Goal: Task Accomplishment & Management: Manage account settings

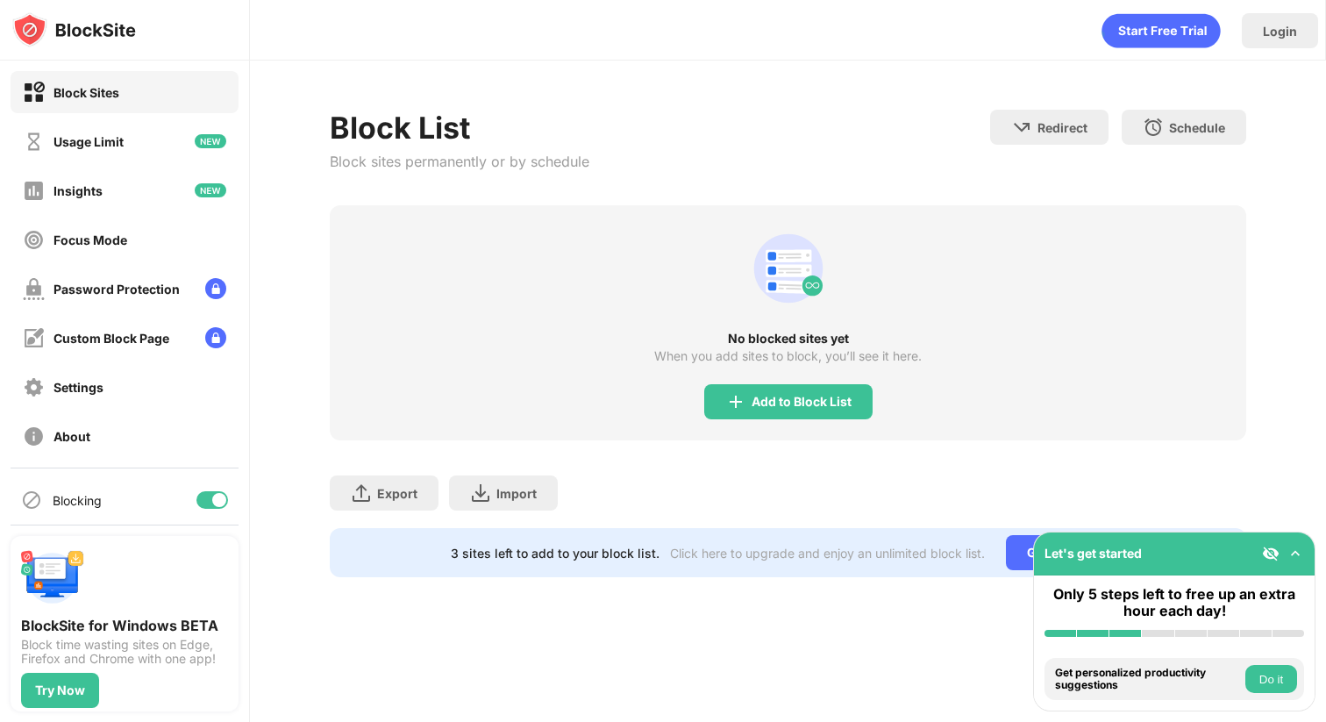
click at [1288, 552] on img at bounding box center [1296, 554] width 18 height 18
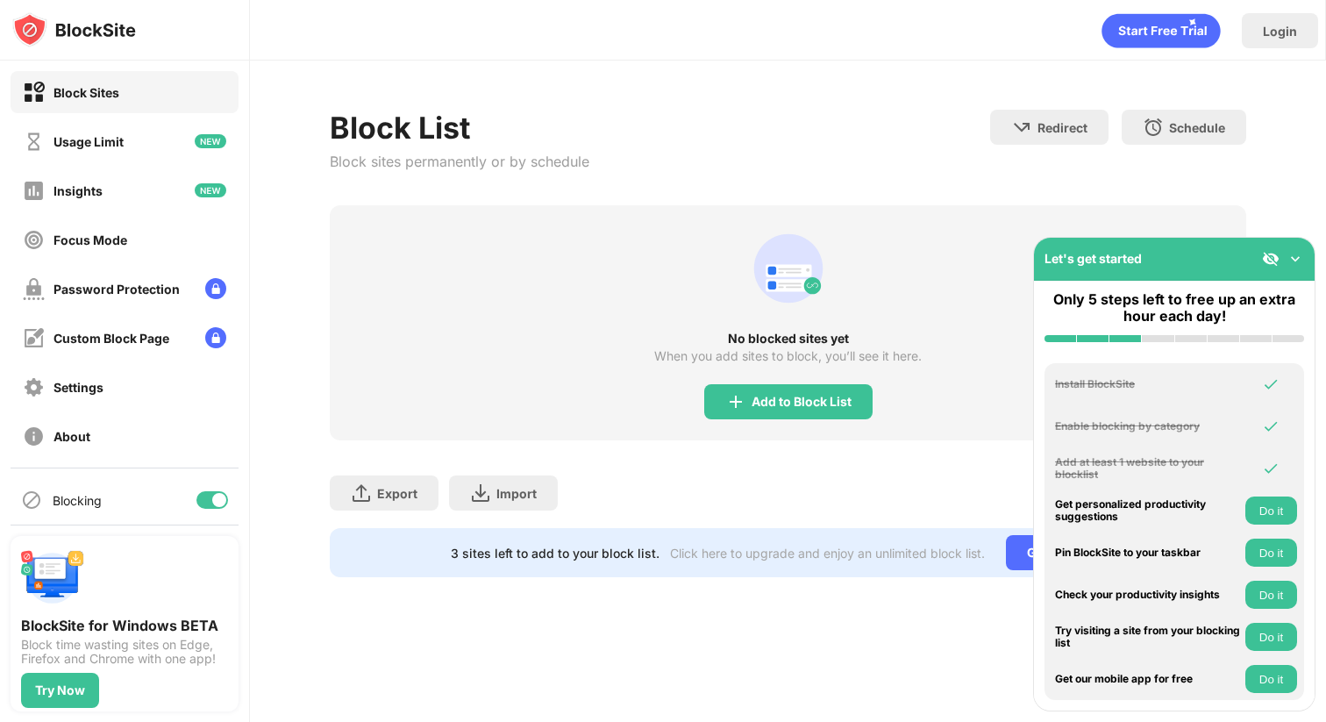
click at [1294, 253] on img at bounding box center [1296, 259] width 18 height 18
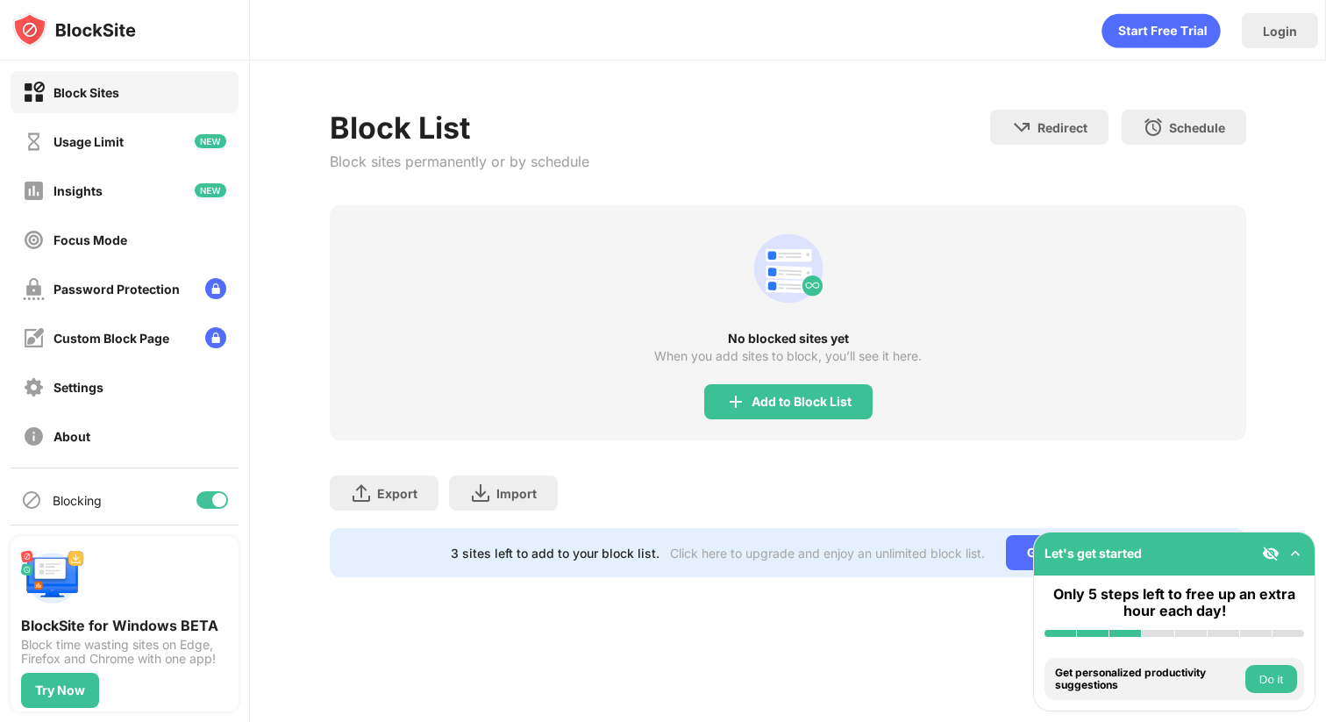
click at [764, 399] on div "Add to Block List" at bounding box center [802, 402] width 100 height 14
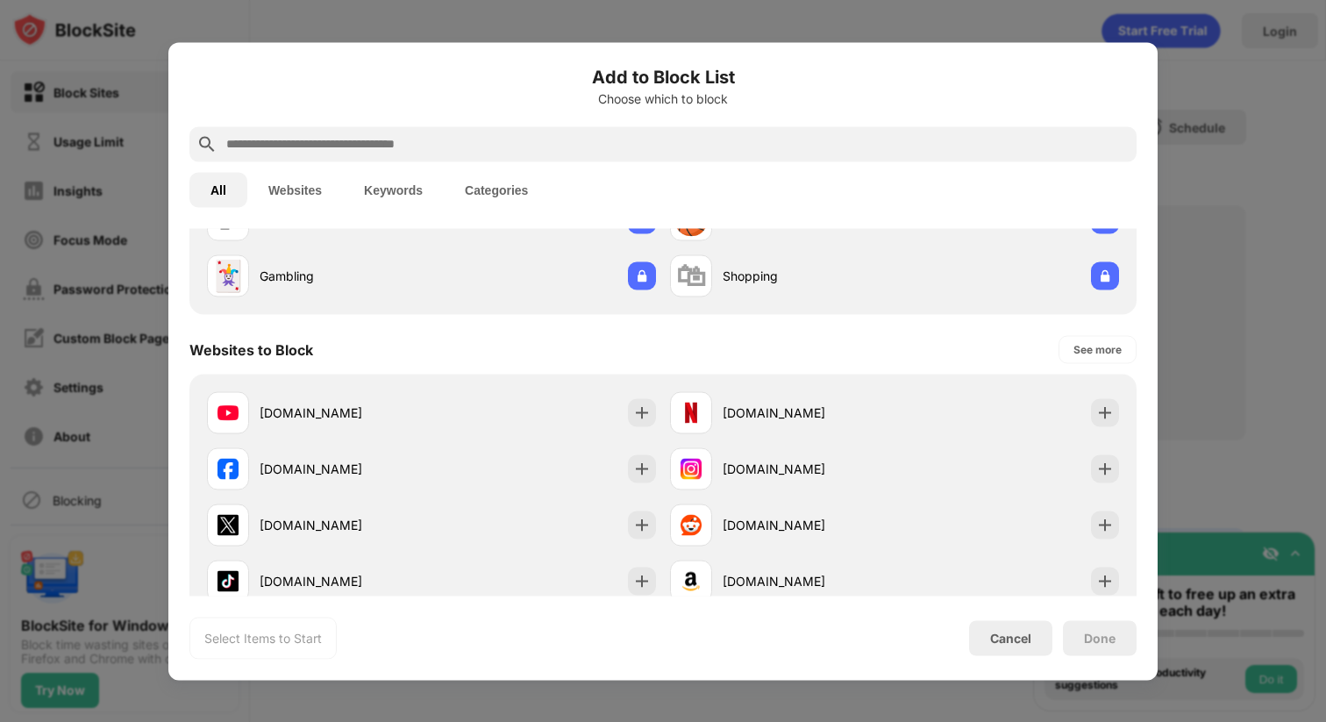
scroll to position [259, 0]
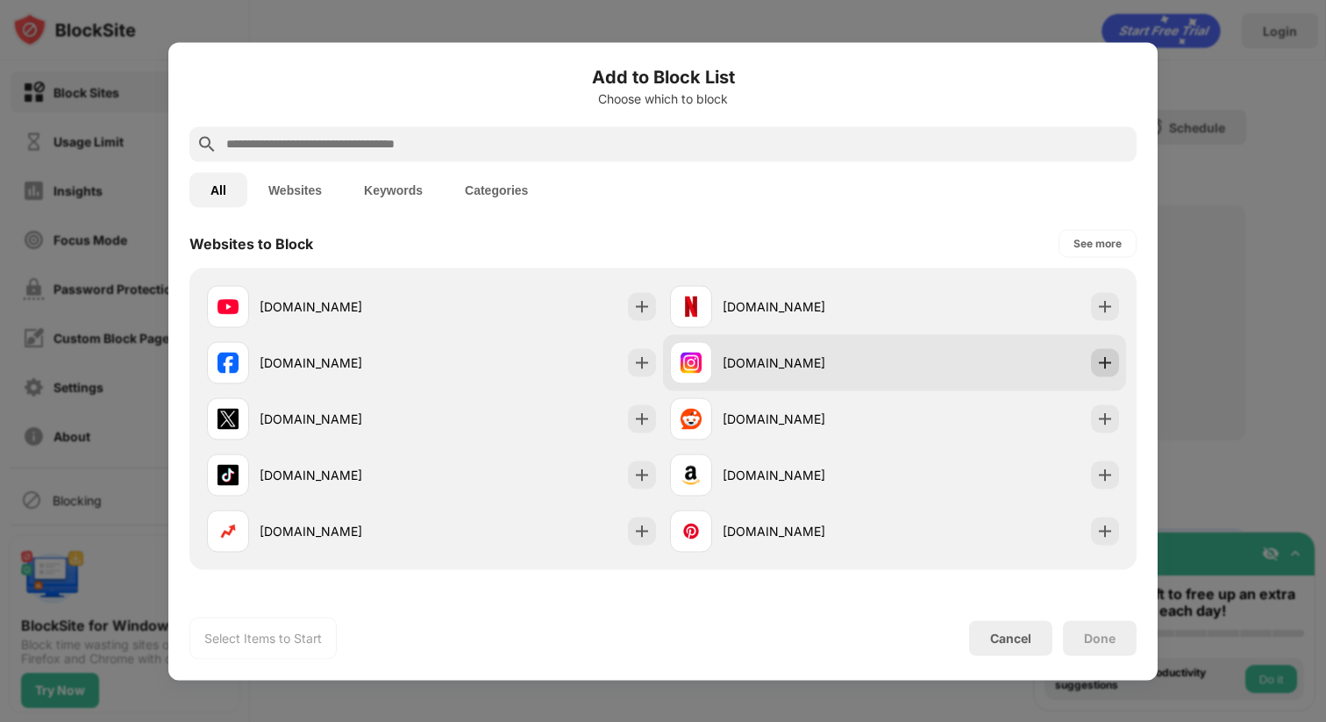
click at [1108, 364] on img at bounding box center [1105, 362] width 18 height 18
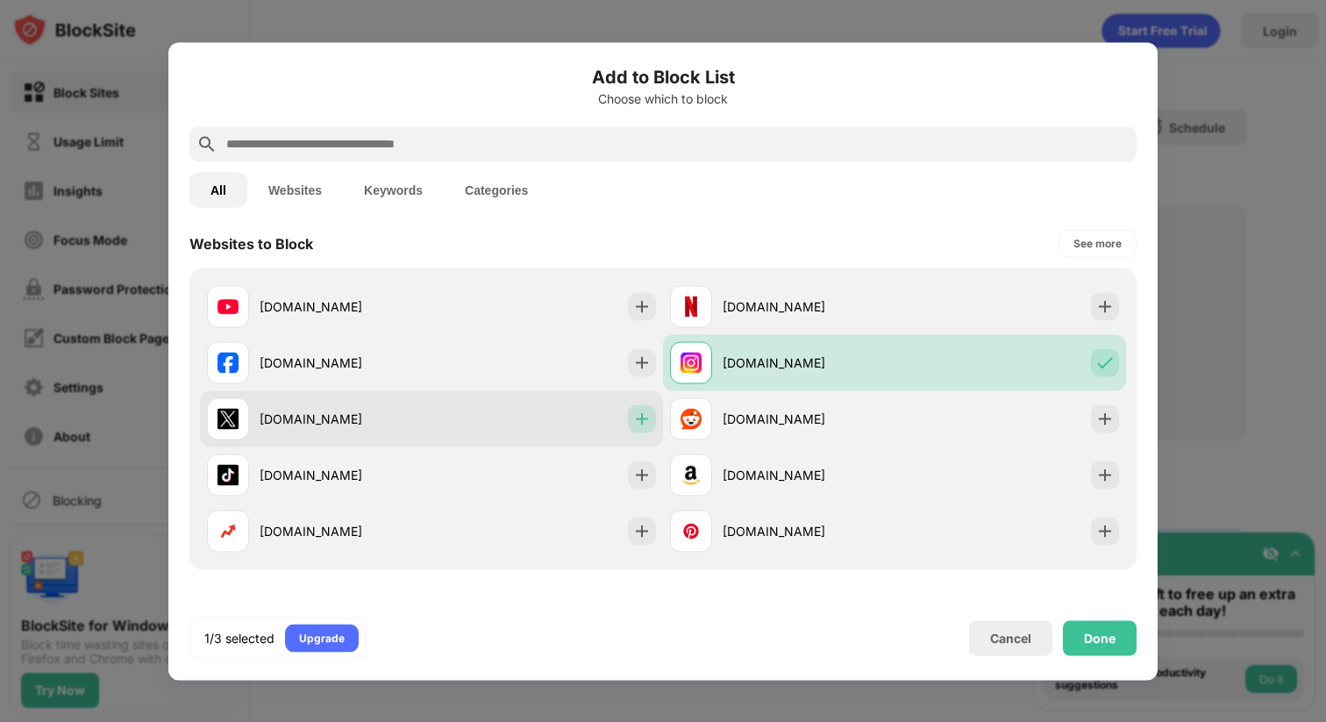
click at [635, 421] on img at bounding box center [642, 419] width 18 height 18
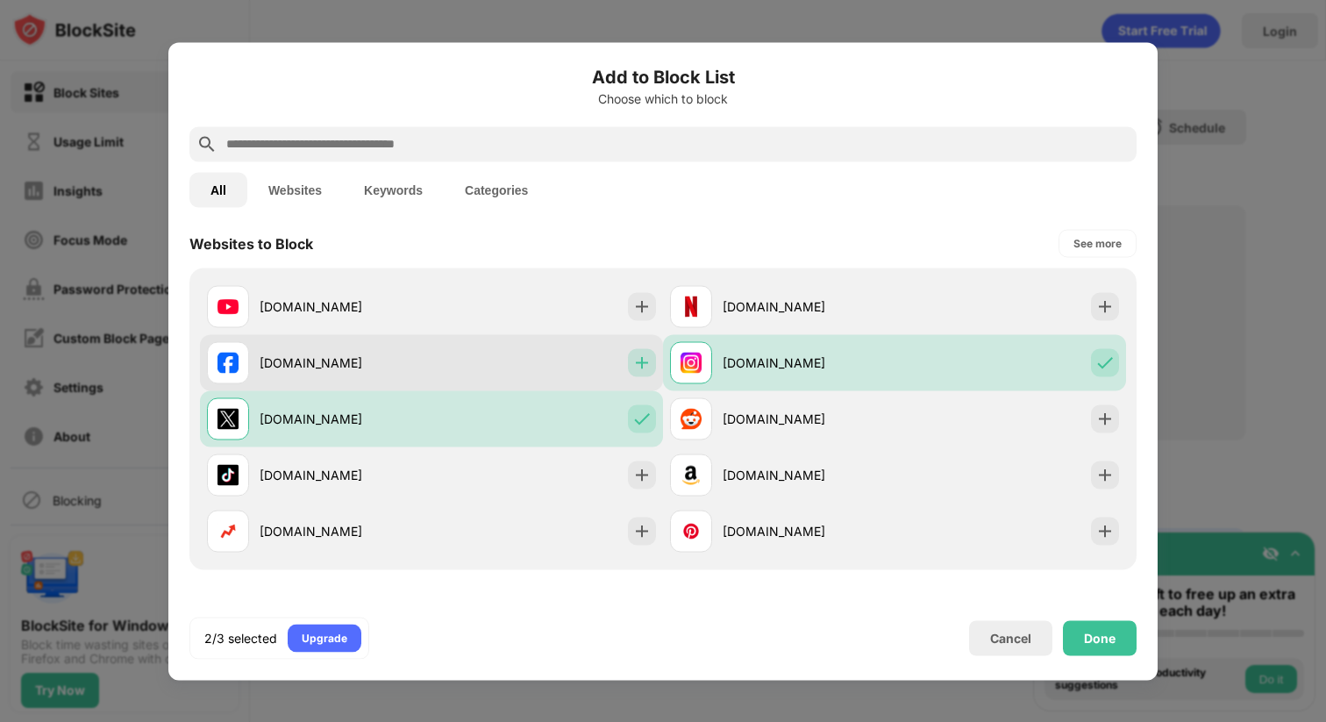
click at [633, 367] on img at bounding box center [642, 362] width 18 height 18
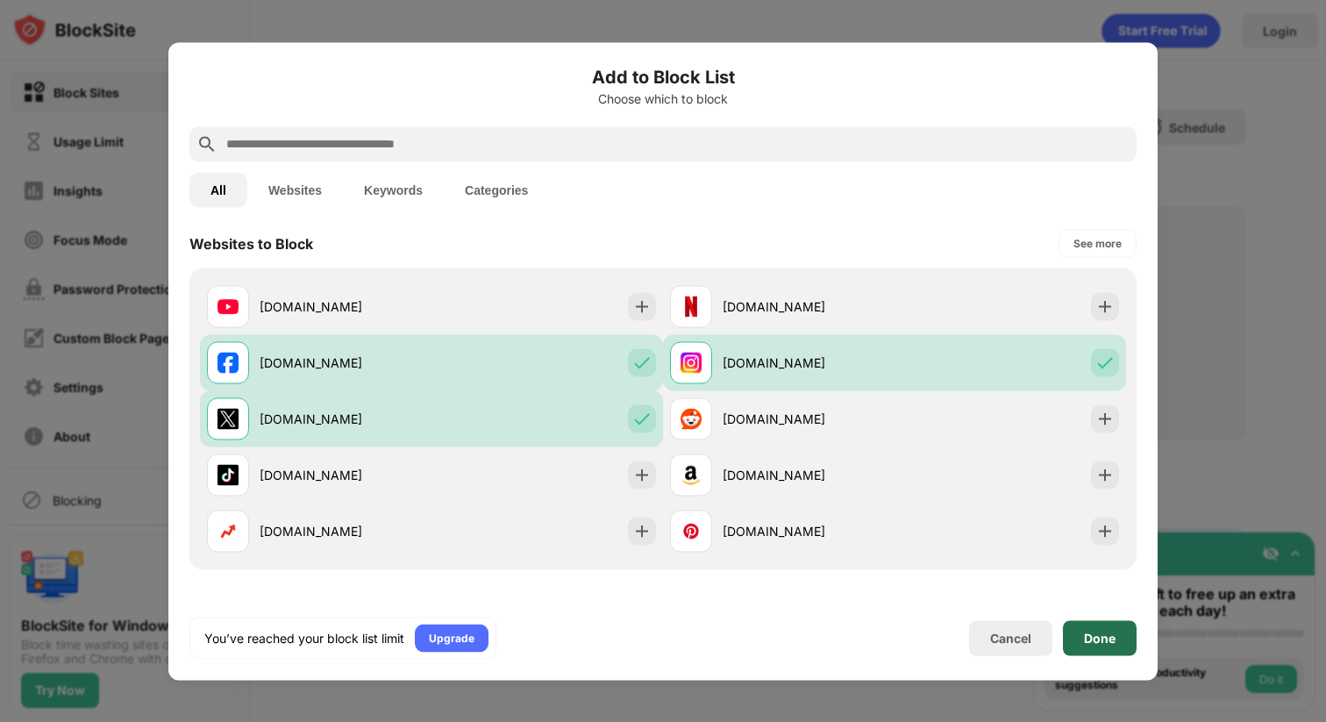
click at [1117, 646] on div "Done" at bounding box center [1100, 637] width 74 height 35
